Goal: Transaction & Acquisition: Download file/media

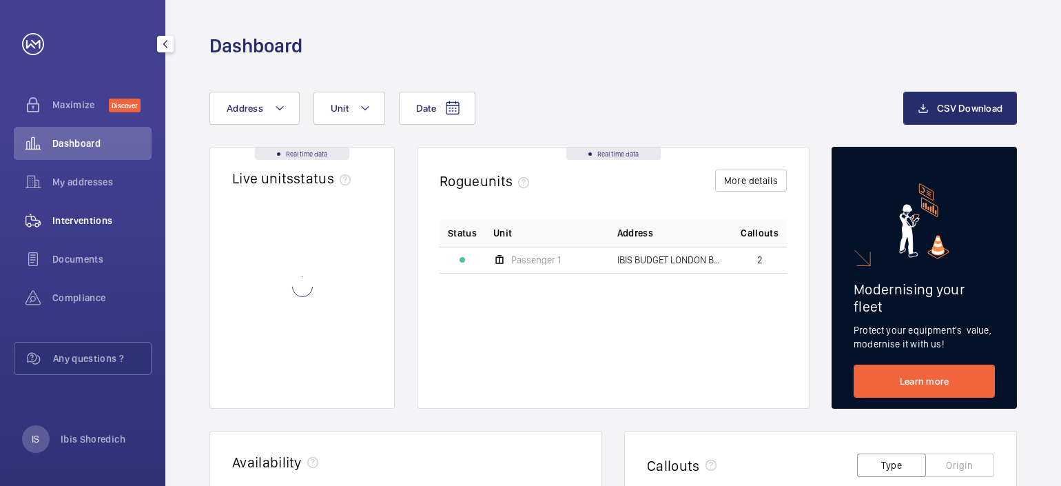
click at [108, 214] on span "Interventions" at bounding box center [101, 221] width 99 height 14
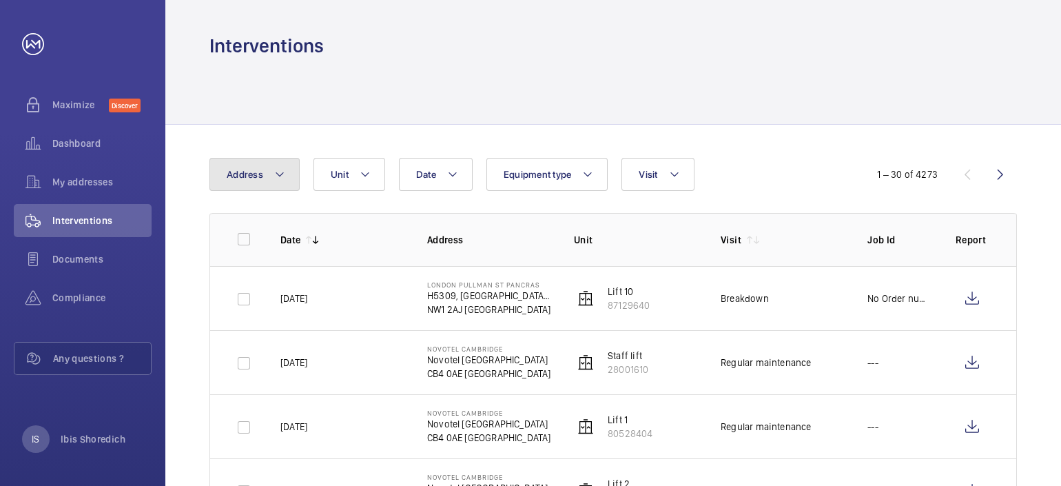
click at [265, 180] on button "Address" at bounding box center [254, 174] width 90 height 33
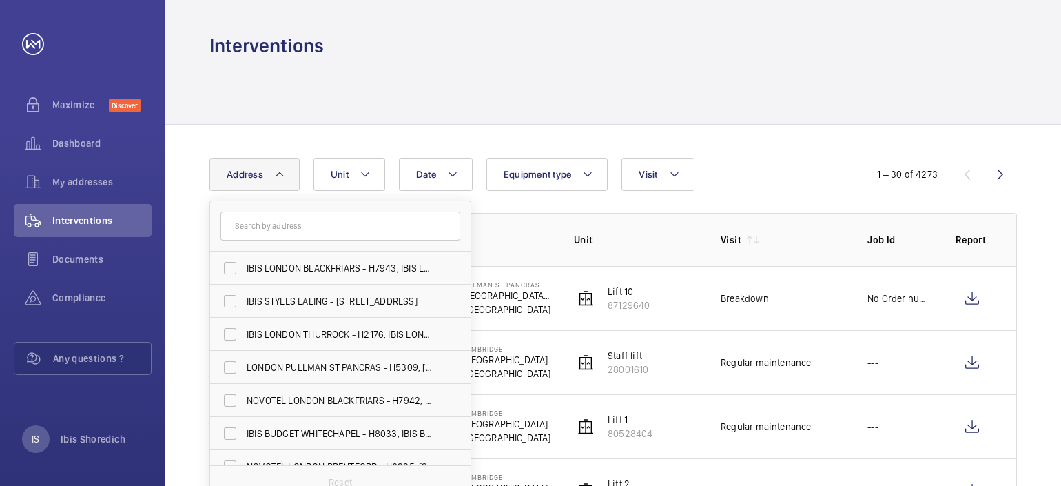
click at [456, 67] on div at bounding box center [613, 91] width 808 height 65
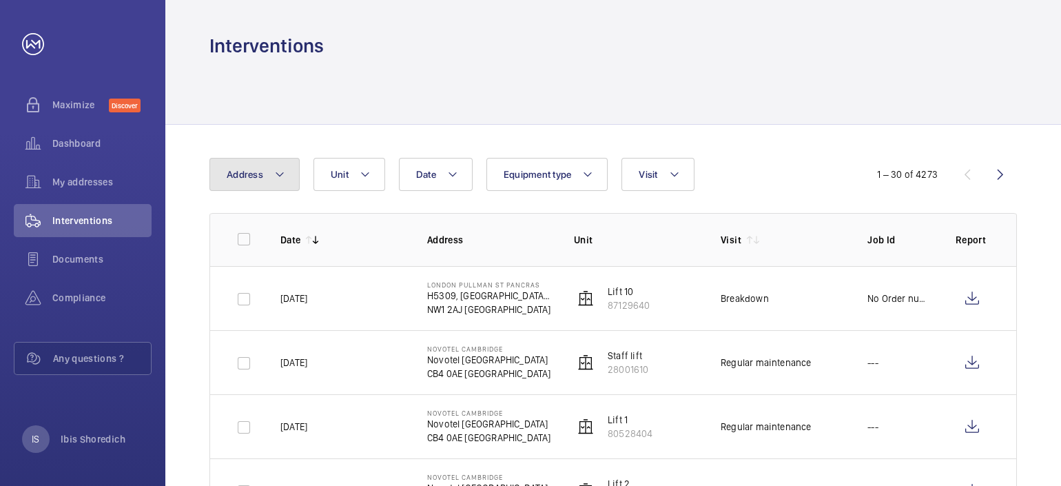
click at [284, 175] on mat-icon at bounding box center [279, 174] width 11 height 17
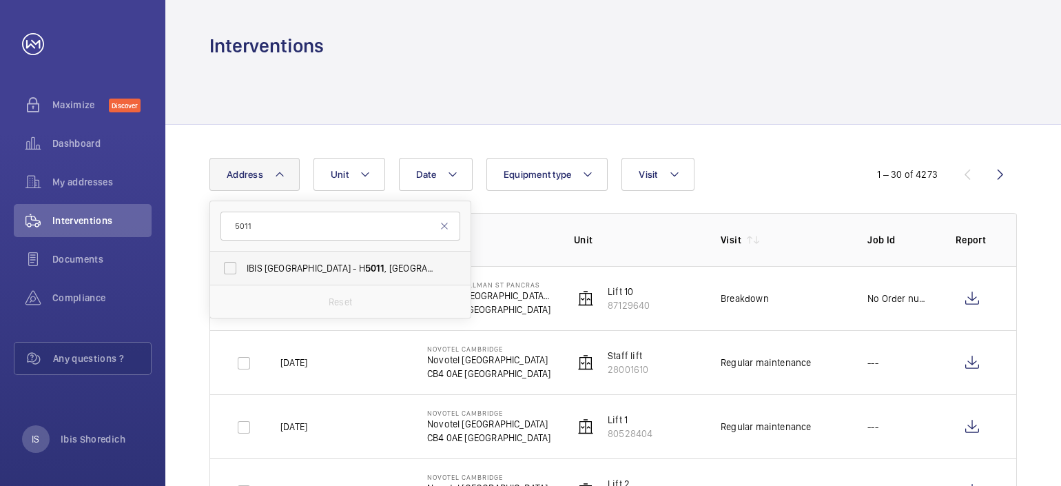
type input "5011"
click at [294, 272] on span "IBIS [GEOGRAPHIC_DATA] - H [STREET_ADDRESS]" at bounding box center [341, 268] width 189 height 14
click at [244, 272] on input "IBIS [GEOGRAPHIC_DATA] - H [STREET_ADDRESS]" at bounding box center [230, 268] width 28 height 28
checkbox input "true"
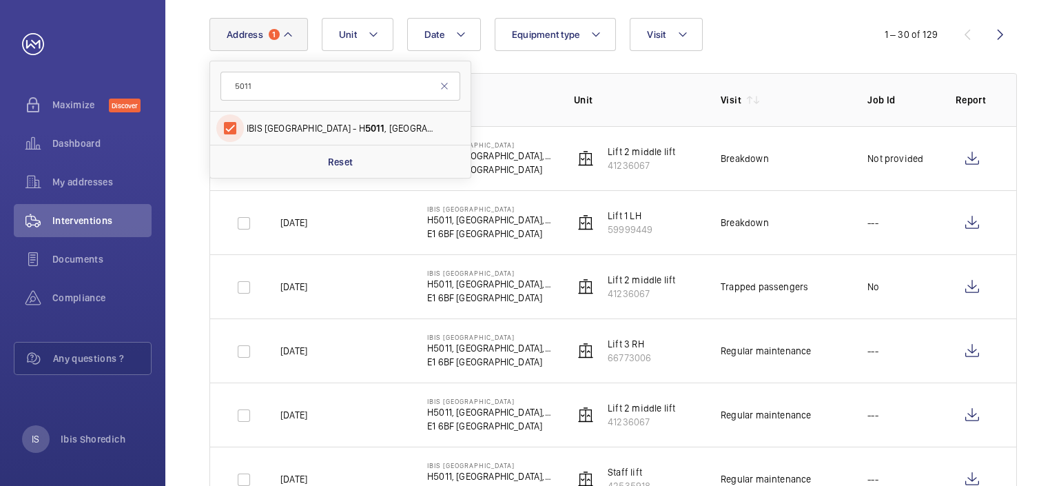
scroll to position [145, 0]
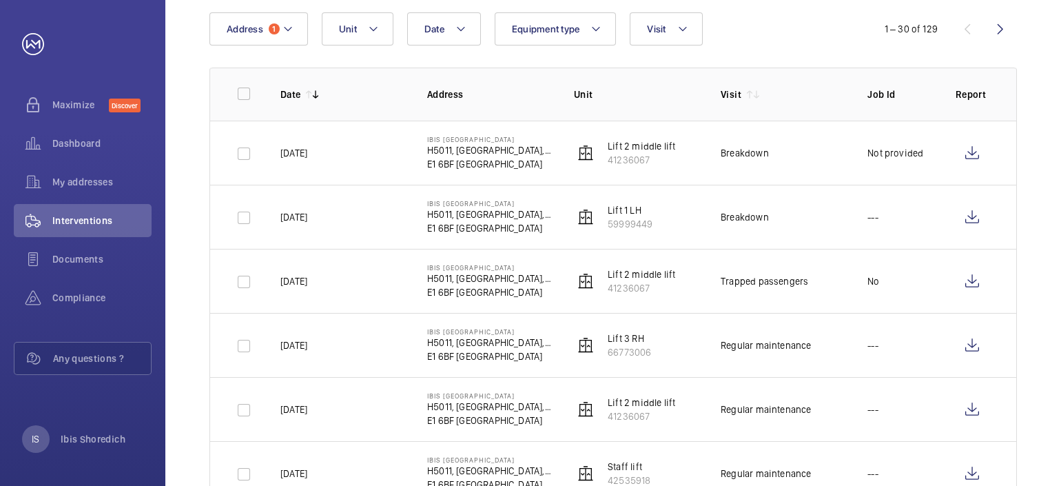
scroll to position [72, 0]
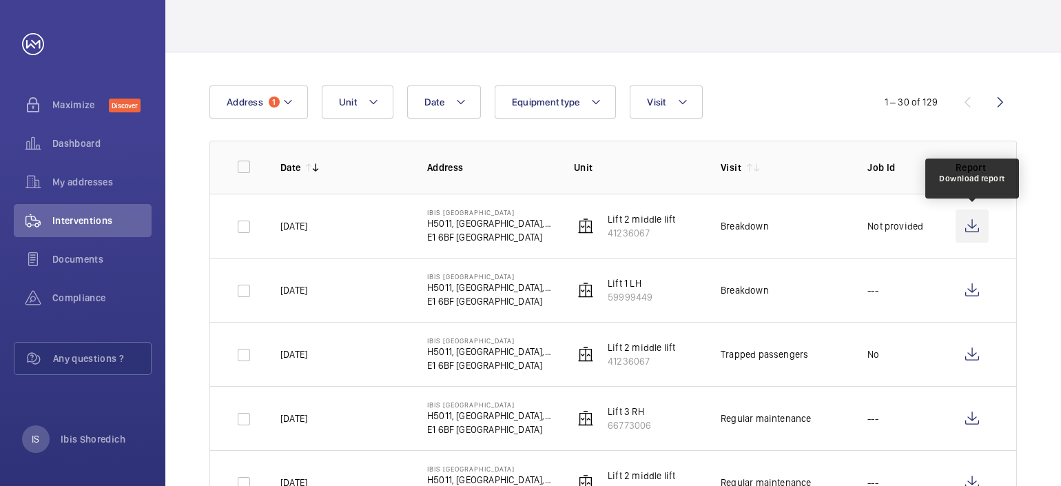
click at [974, 223] on wm-front-icon-button at bounding box center [972, 225] width 33 height 33
